Goal: Check status: Check status

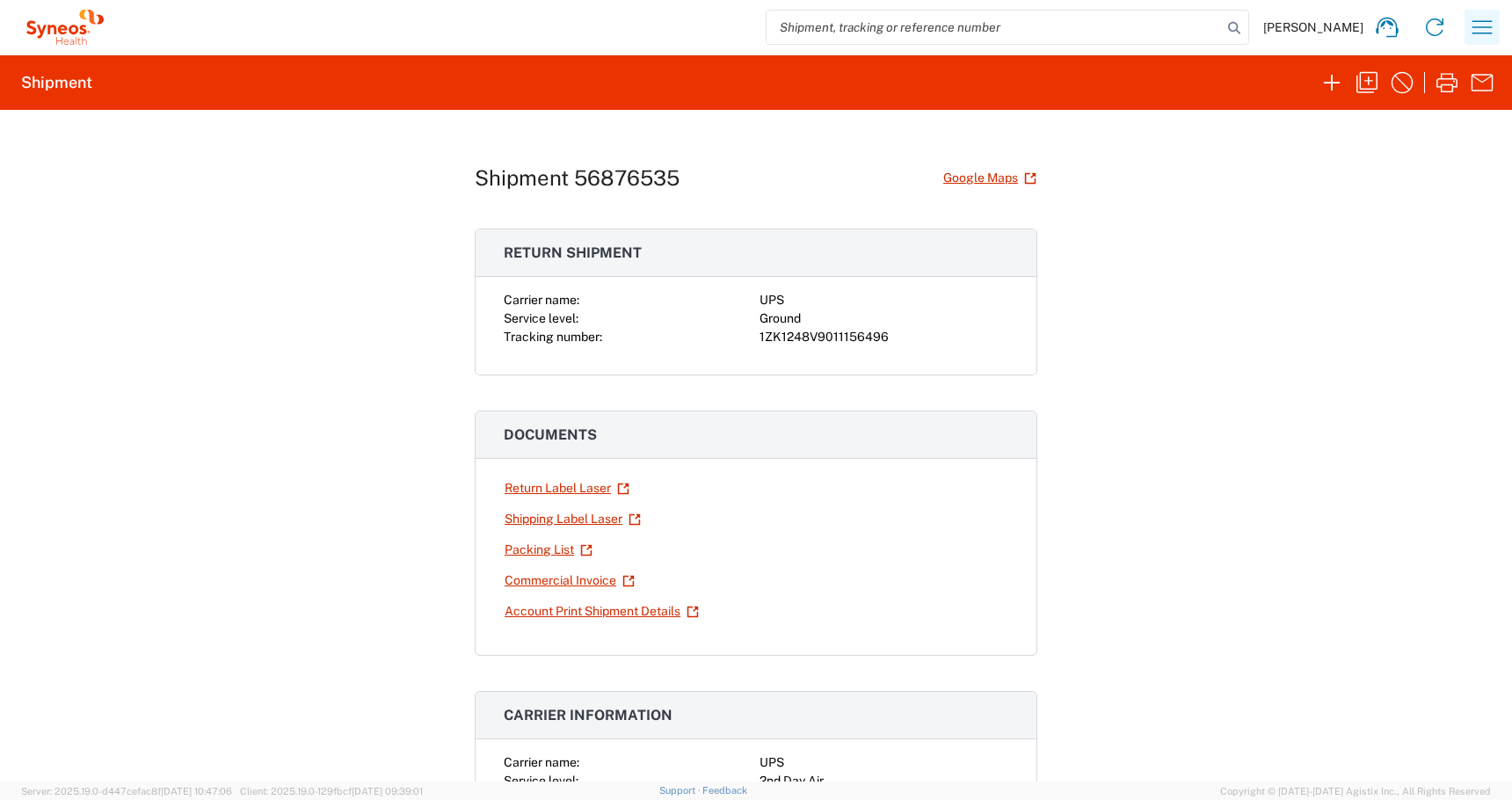
click at [1476, 30] on icon "button" at bounding box center [1482, 27] width 28 height 28
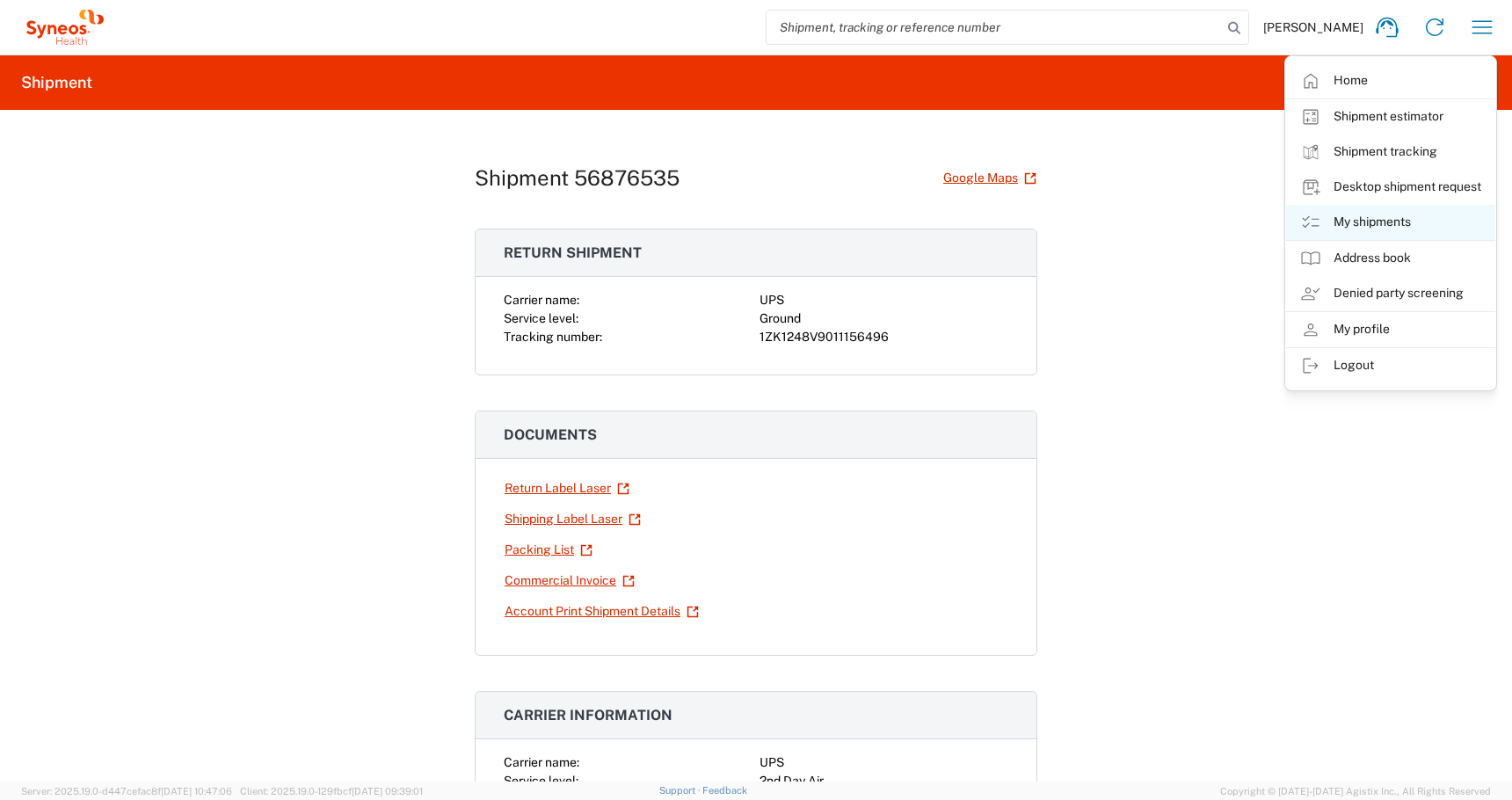
click at [1358, 212] on link "My shipments" at bounding box center [1390, 222] width 210 height 35
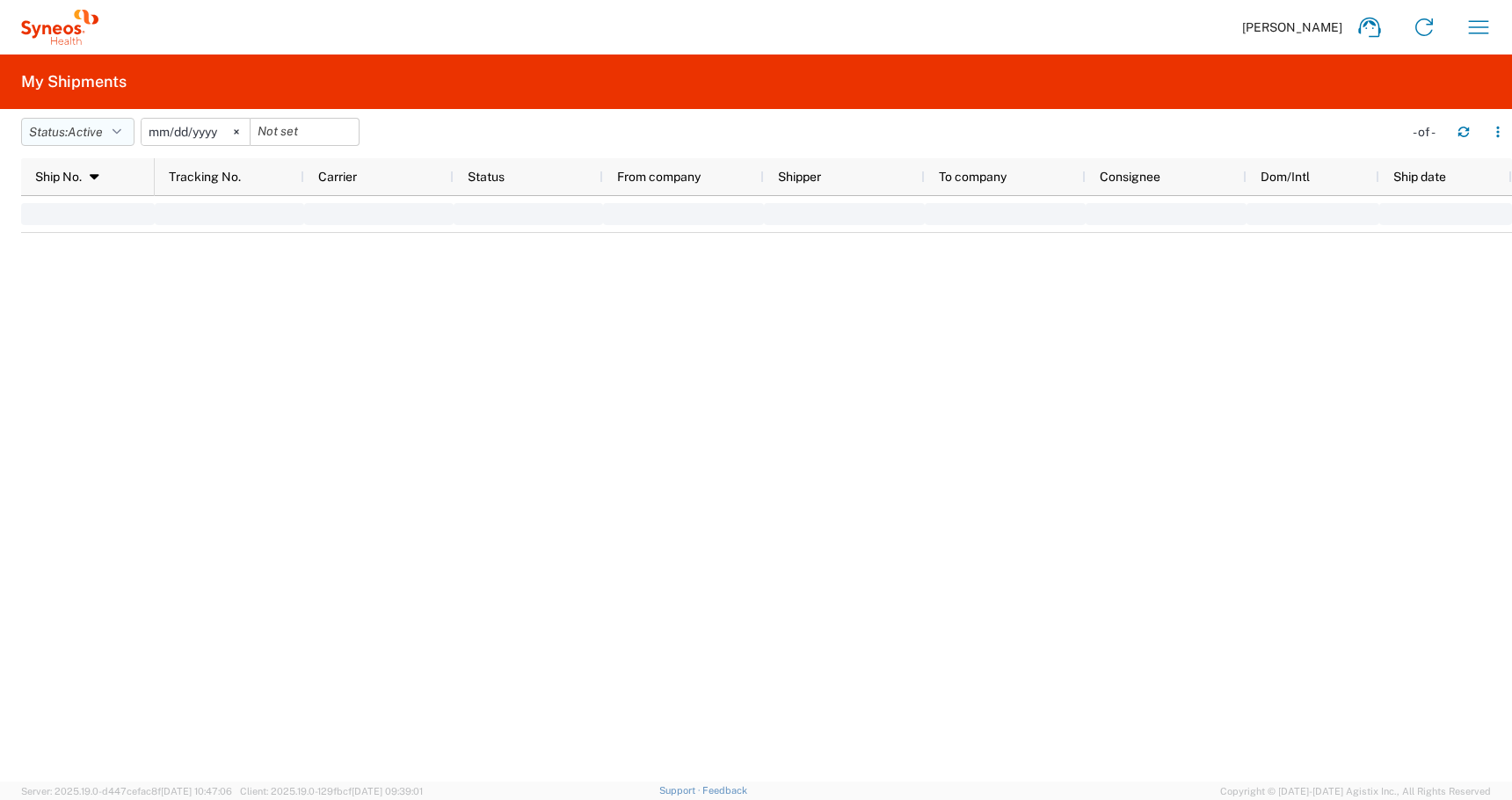
click at [101, 131] on span "Active" at bounding box center [85, 131] width 35 height 14
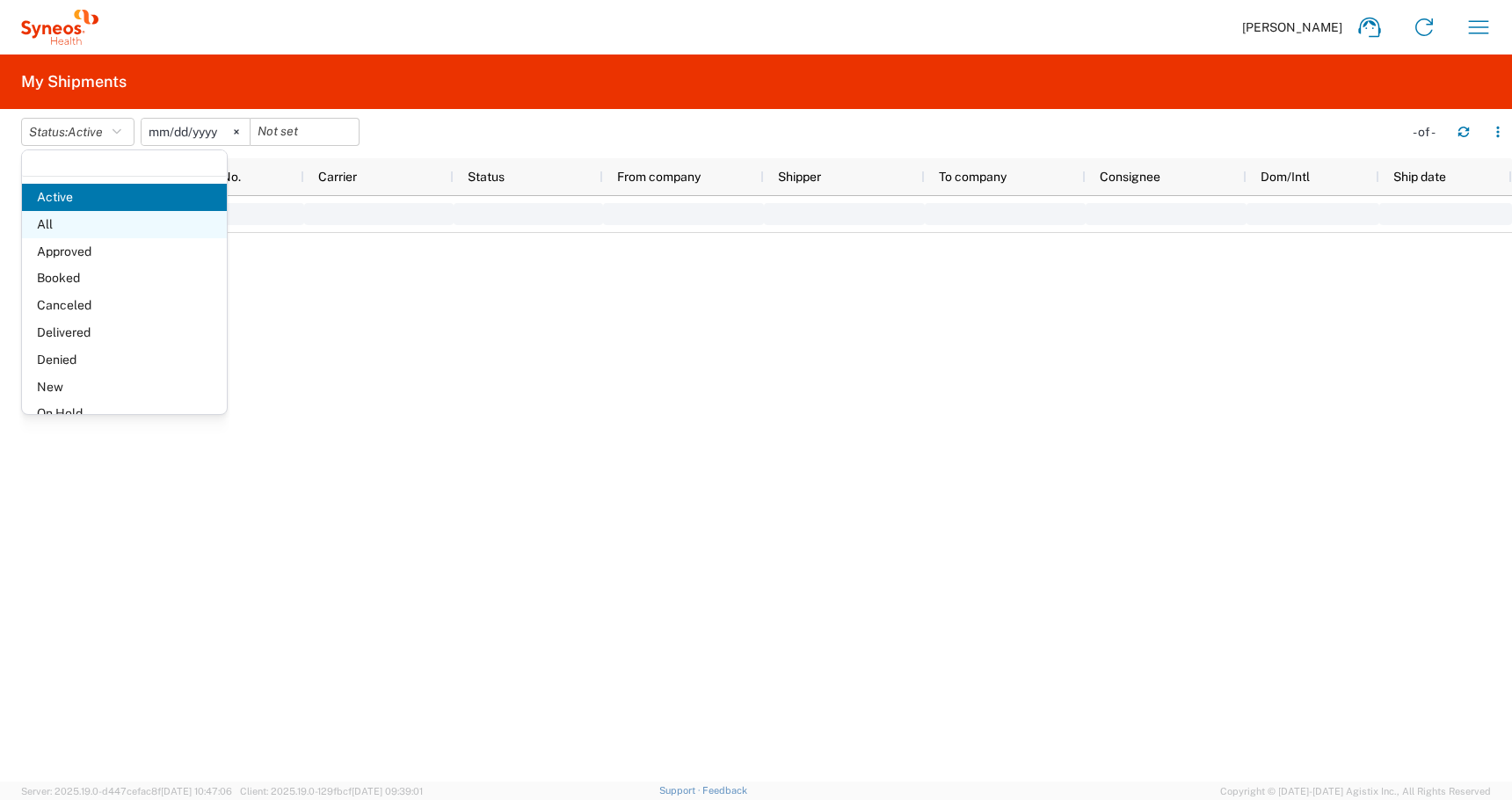
click at [61, 231] on span "All" at bounding box center [125, 225] width 205 height 27
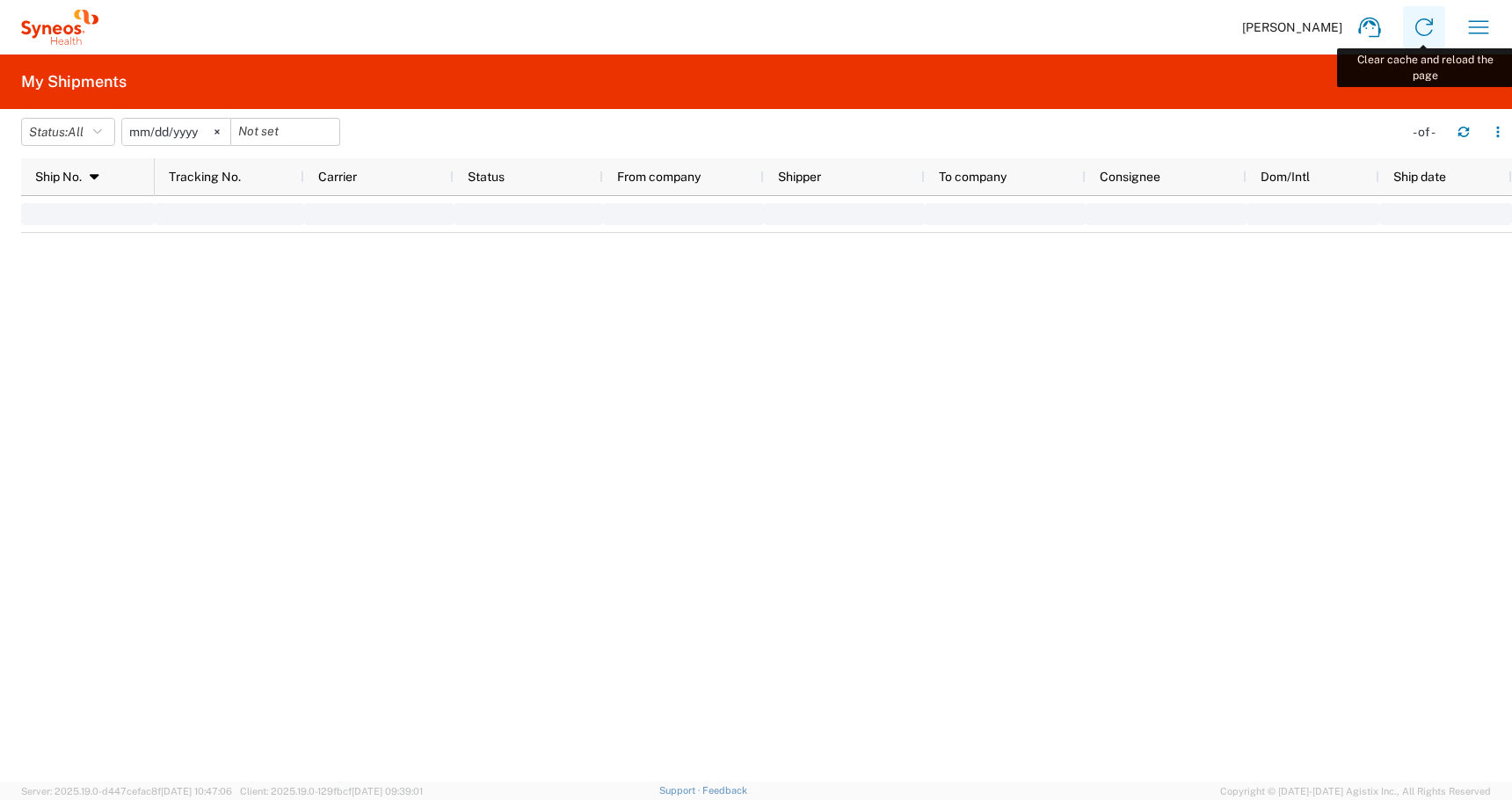
click at [1420, 22] on icon at bounding box center [1423, 27] width 28 height 28
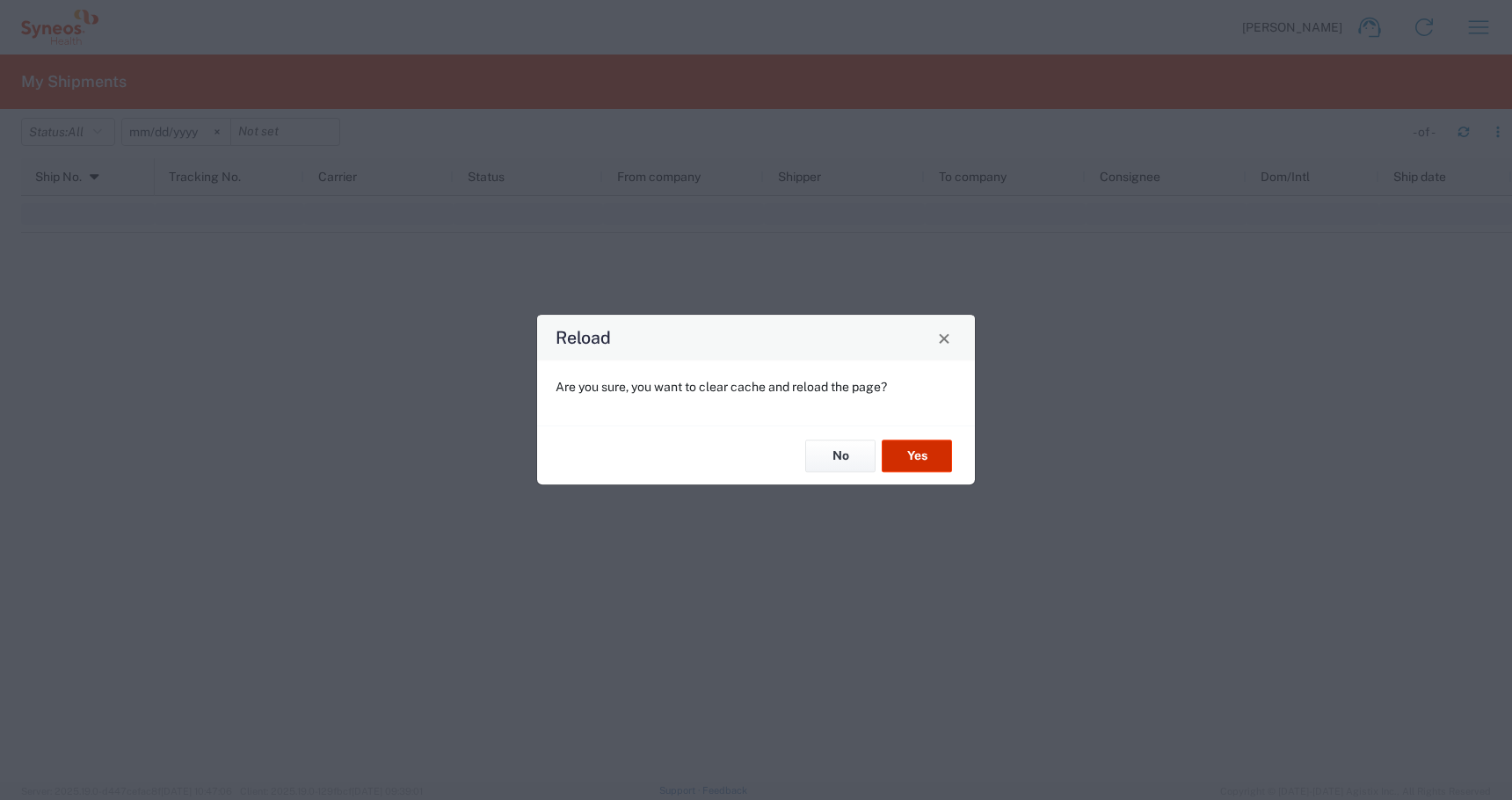
click at [910, 459] on button "Yes" at bounding box center [916, 455] width 70 height 33
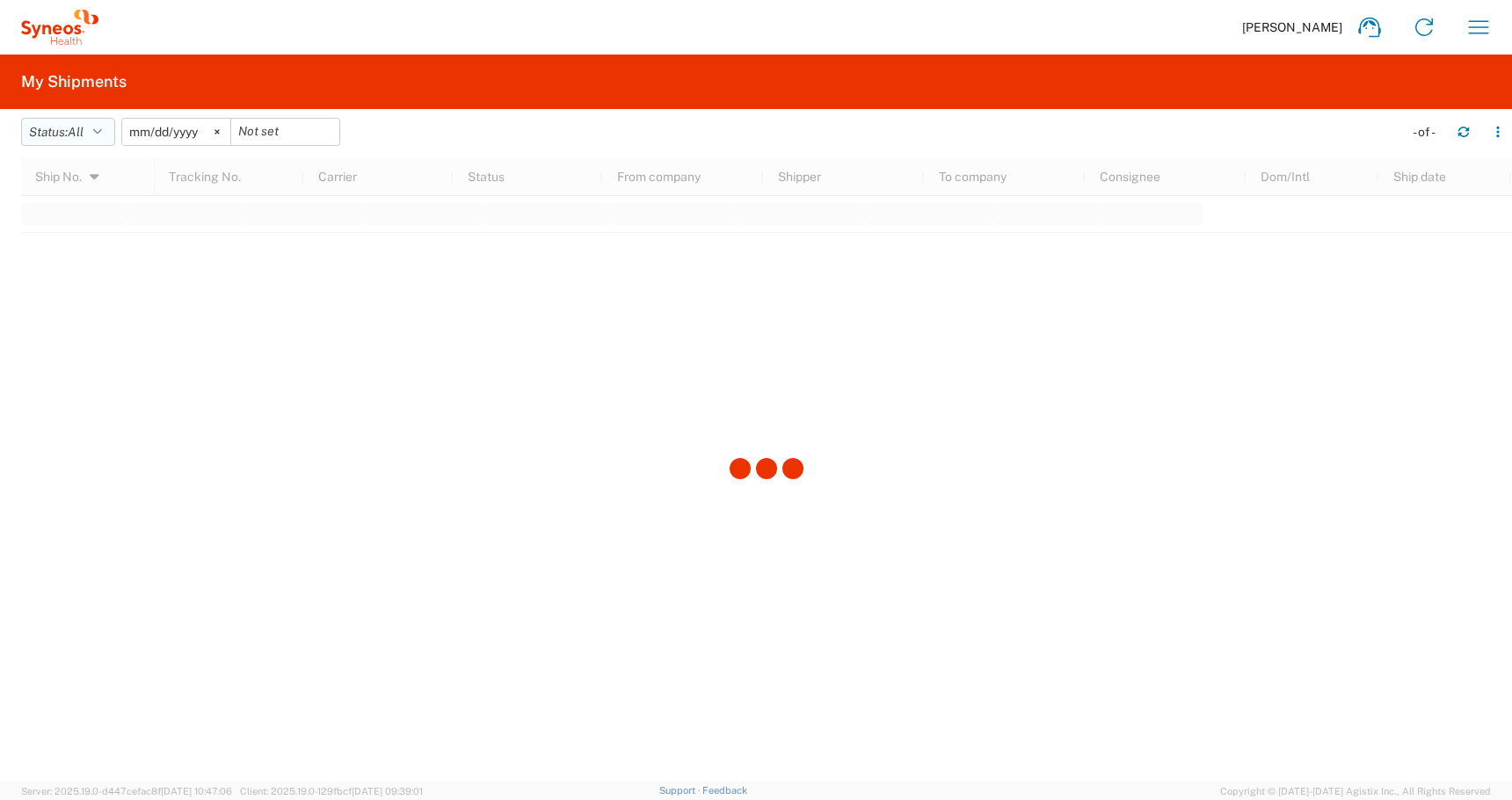
click at [100, 129] on icon "button" at bounding box center [98, 131] width 9 height 13
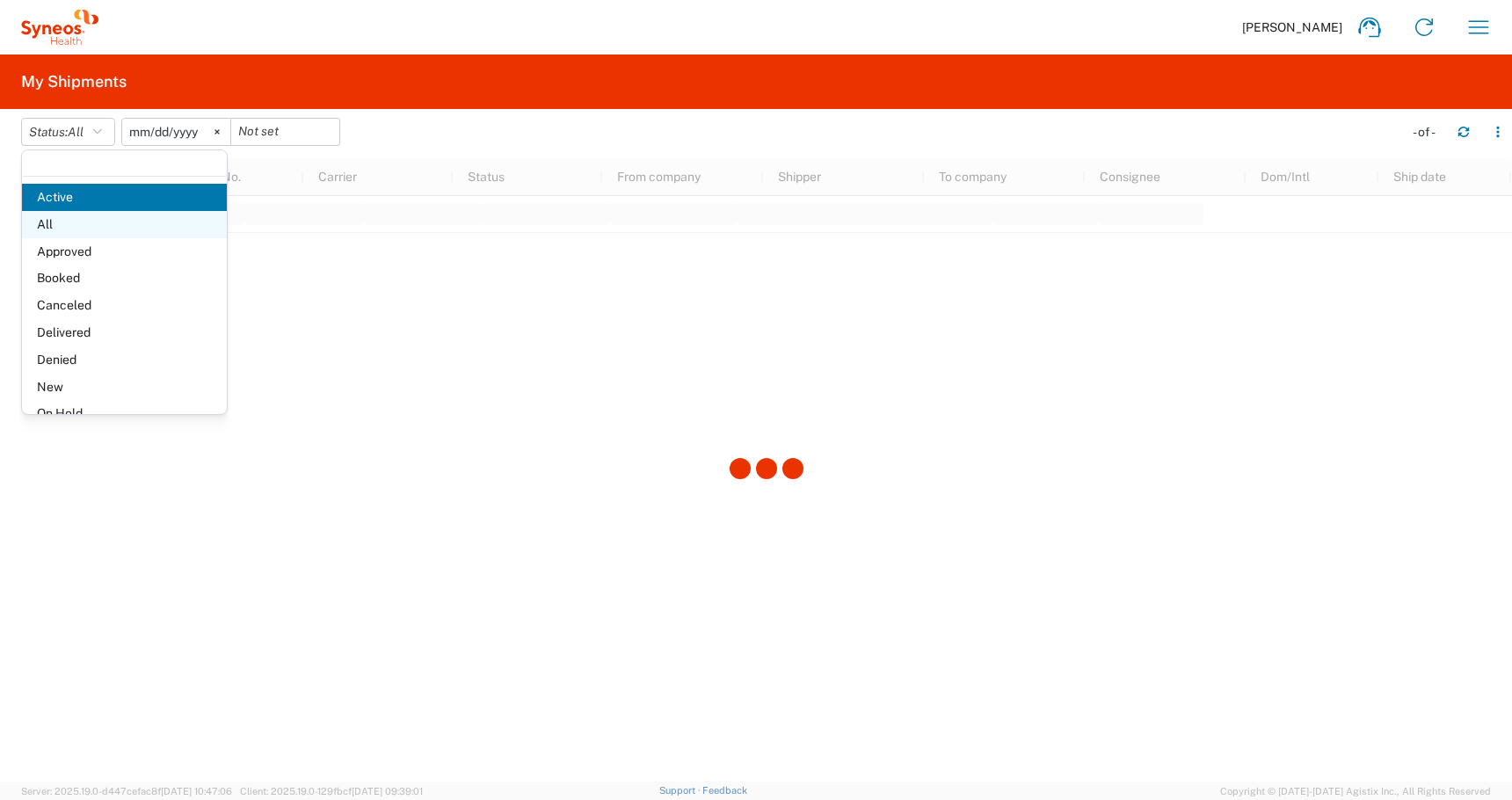
click at [62, 226] on span "All" at bounding box center [125, 225] width 205 height 27
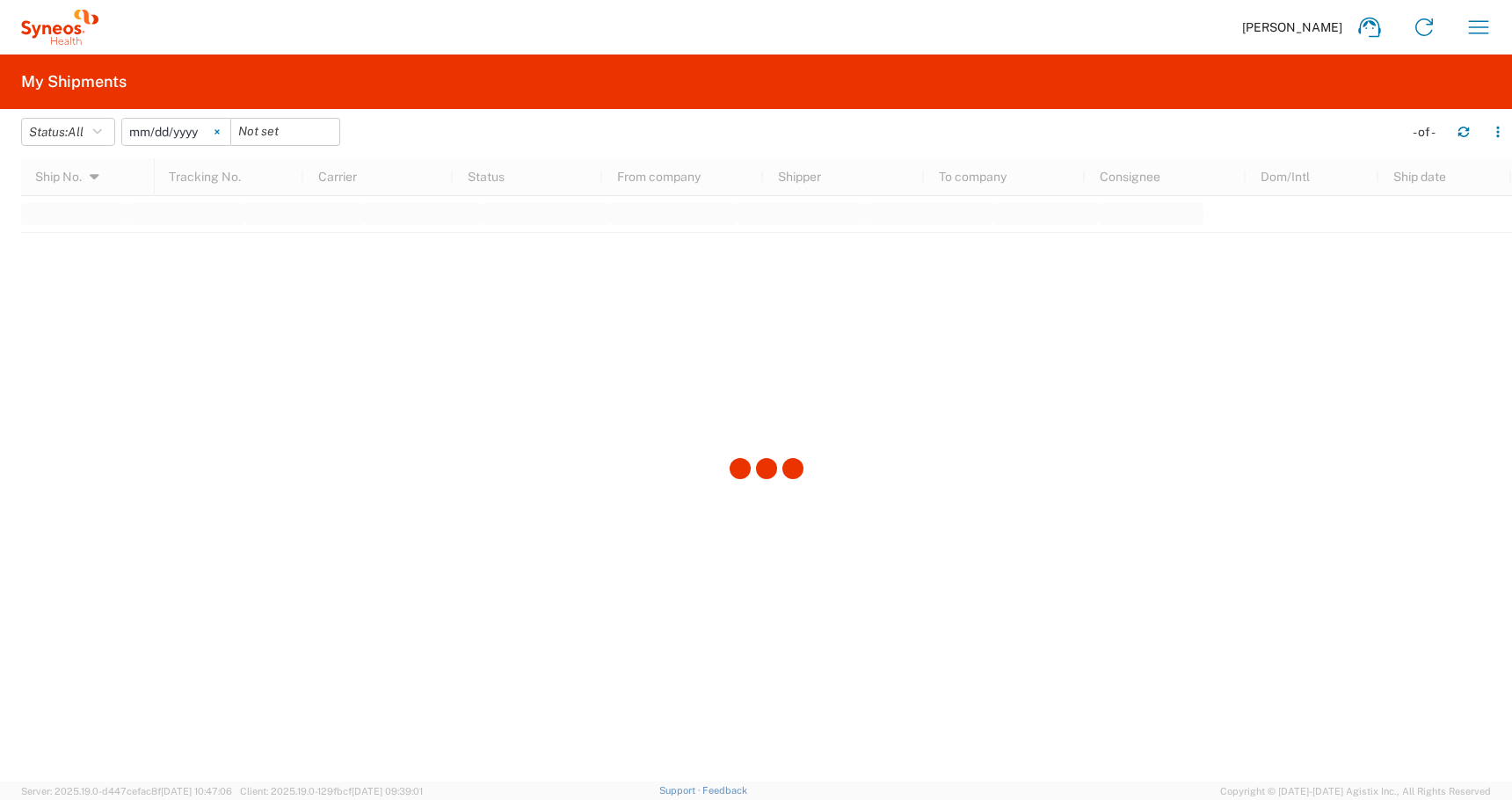
click at [218, 134] on svg-icon at bounding box center [216, 131] width 26 height 26
click at [1421, 27] on icon at bounding box center [1423, 27] width 28 height 28
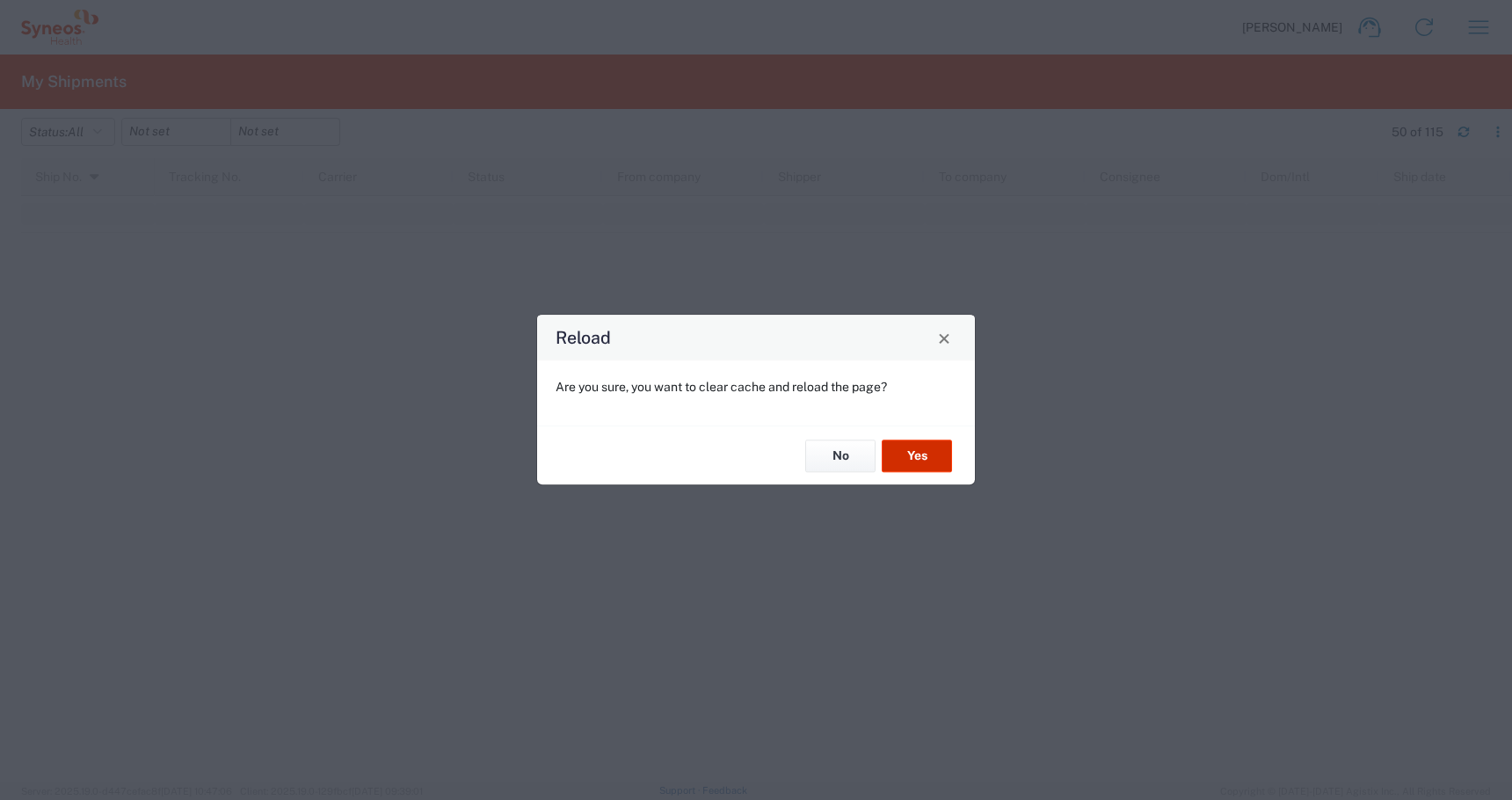
click at [916, 458] on button "Yes" at bounding box center [916, 455] width 70 height 33
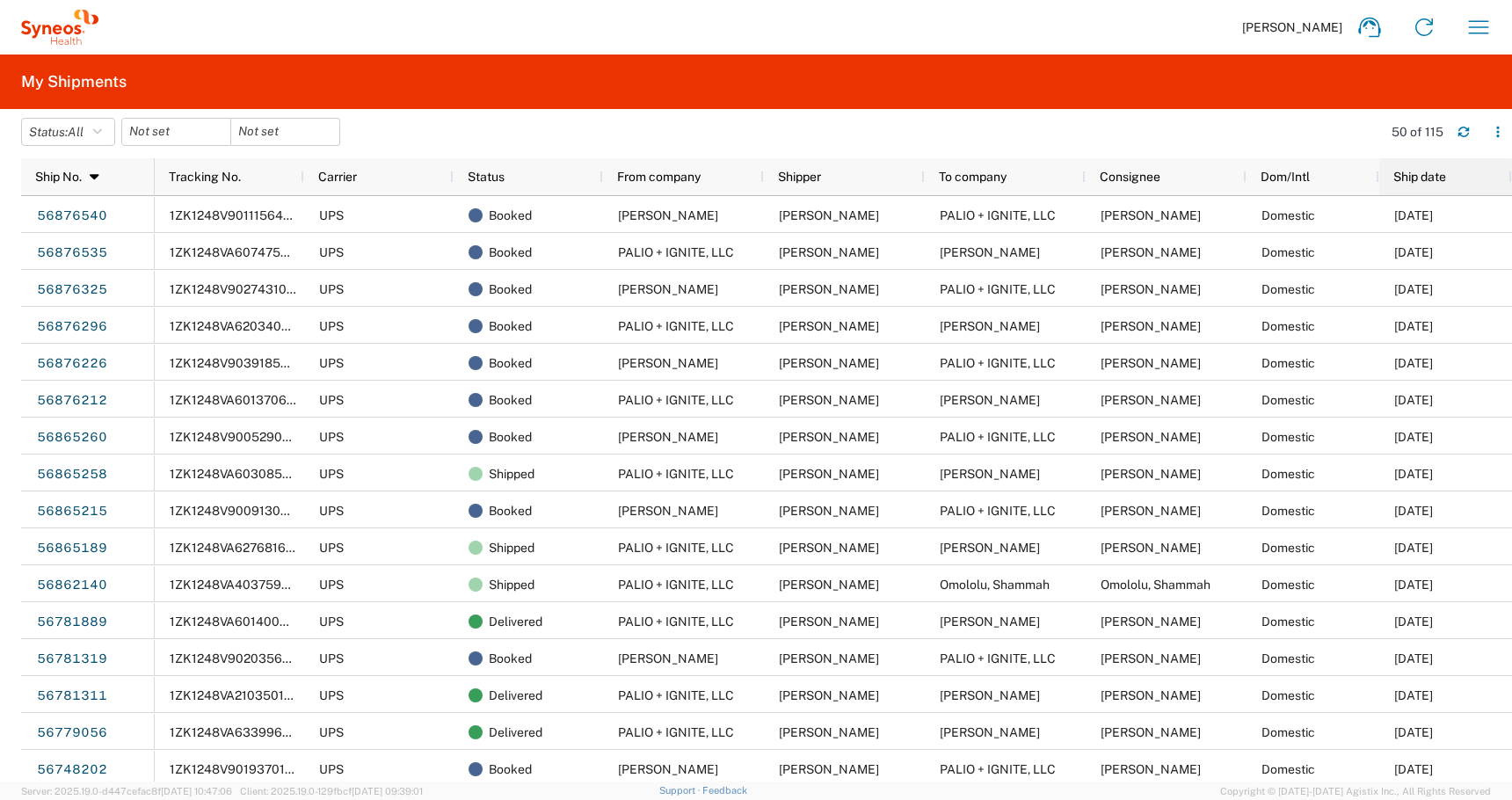
click at [1423, 172] on span "Ship date" at bounding box center [1419, 177] width 53 height 14
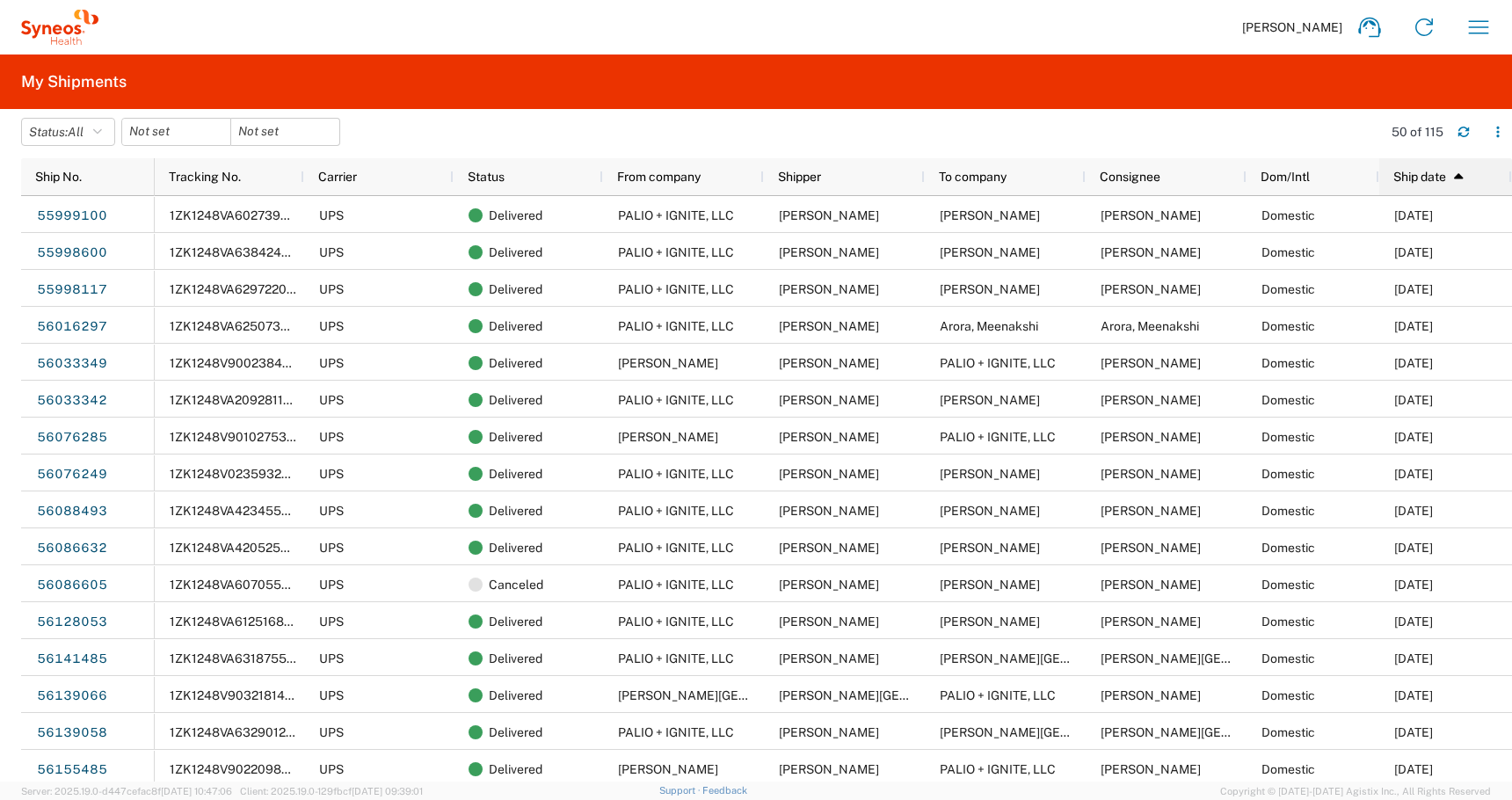
click at [1423, 172] on span "Ship date" at bounding box center [1419, 177] width 53 height 14
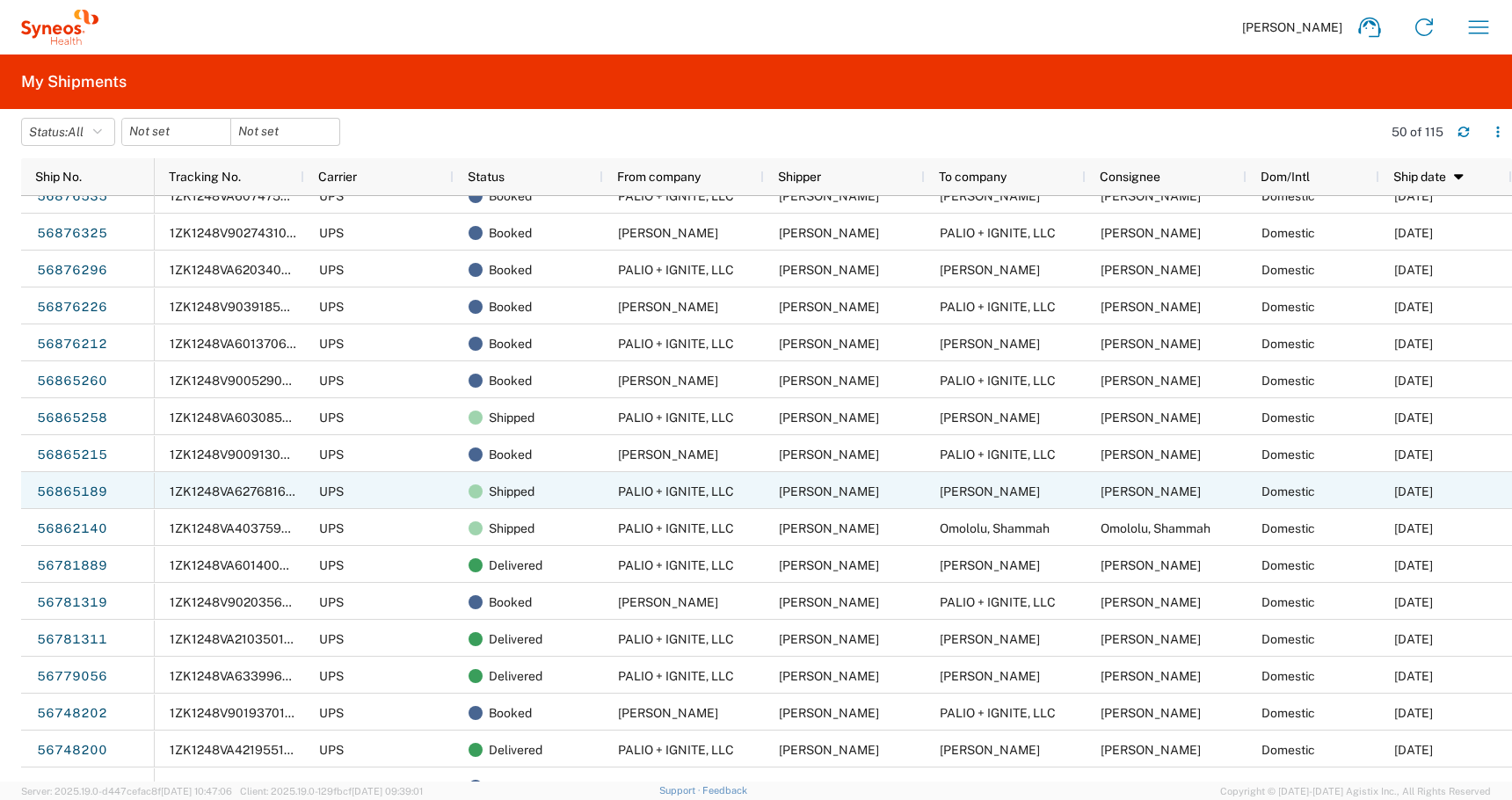
scroll to position [41, 0]
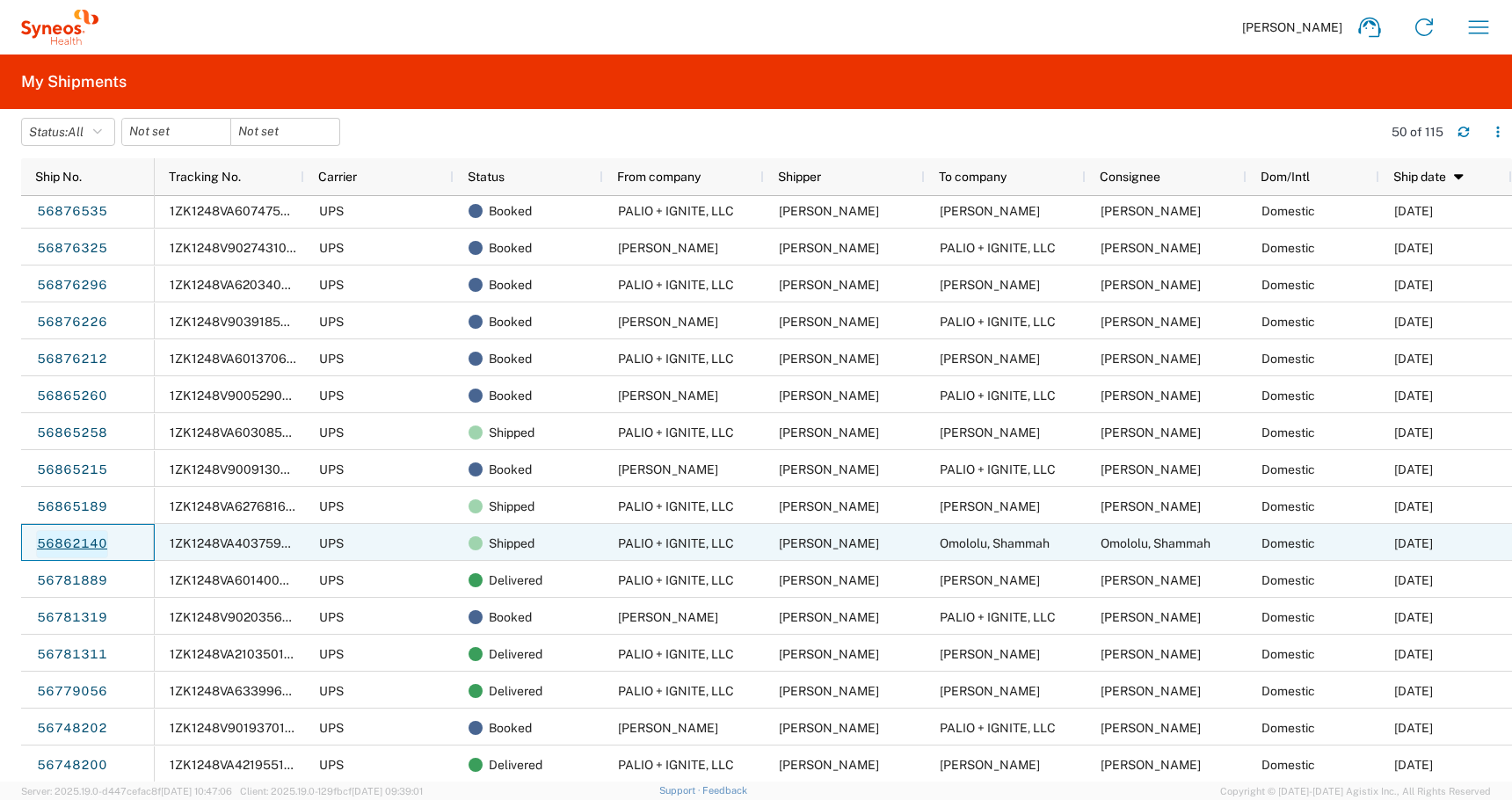
click at [78, 539] on link "56862140" at bounding box center [71, 543] width 72 height 28
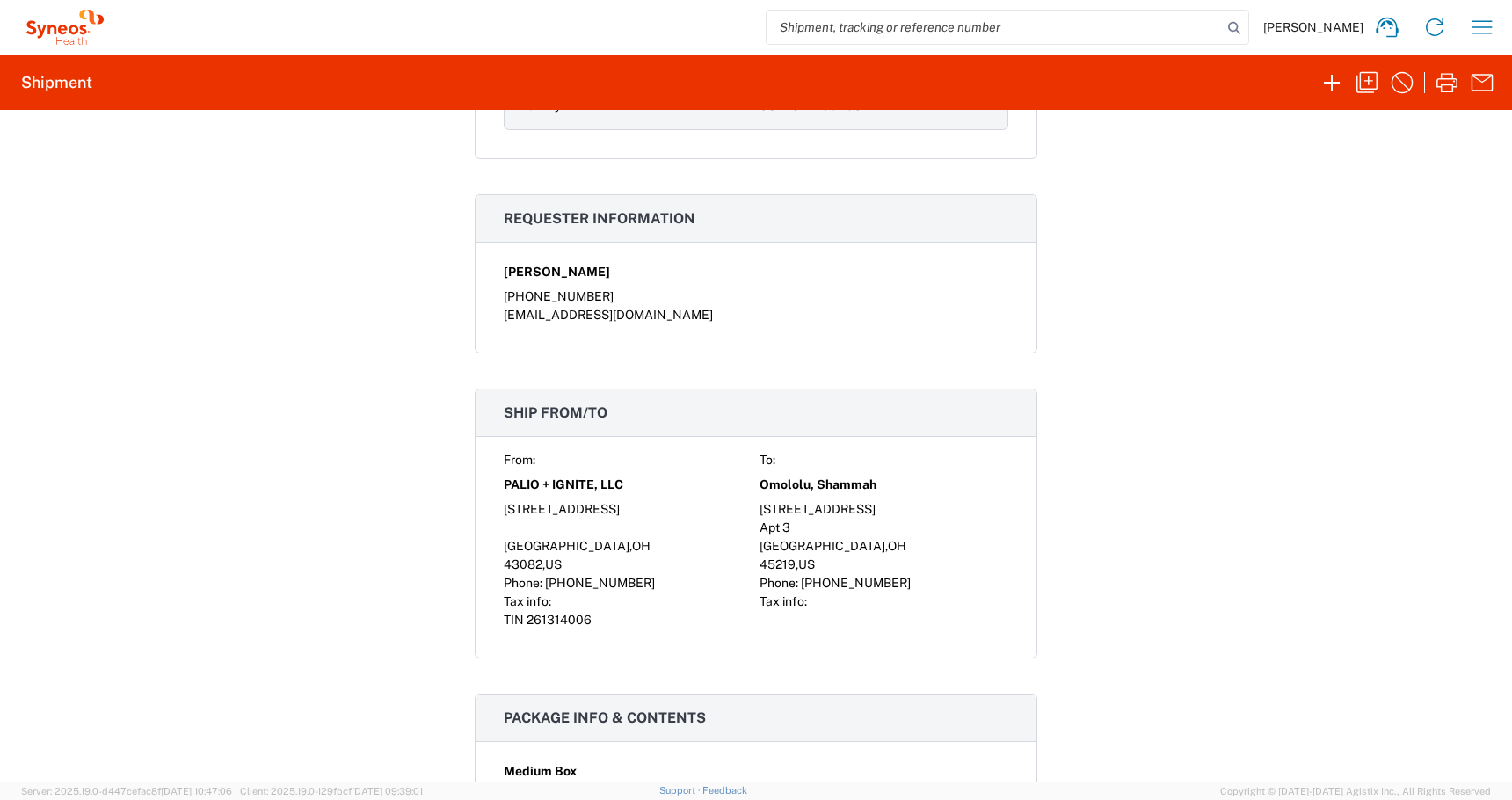
scroll to position [834, 0]
